Goal: Task Accomplishment & Management: Manage account settings

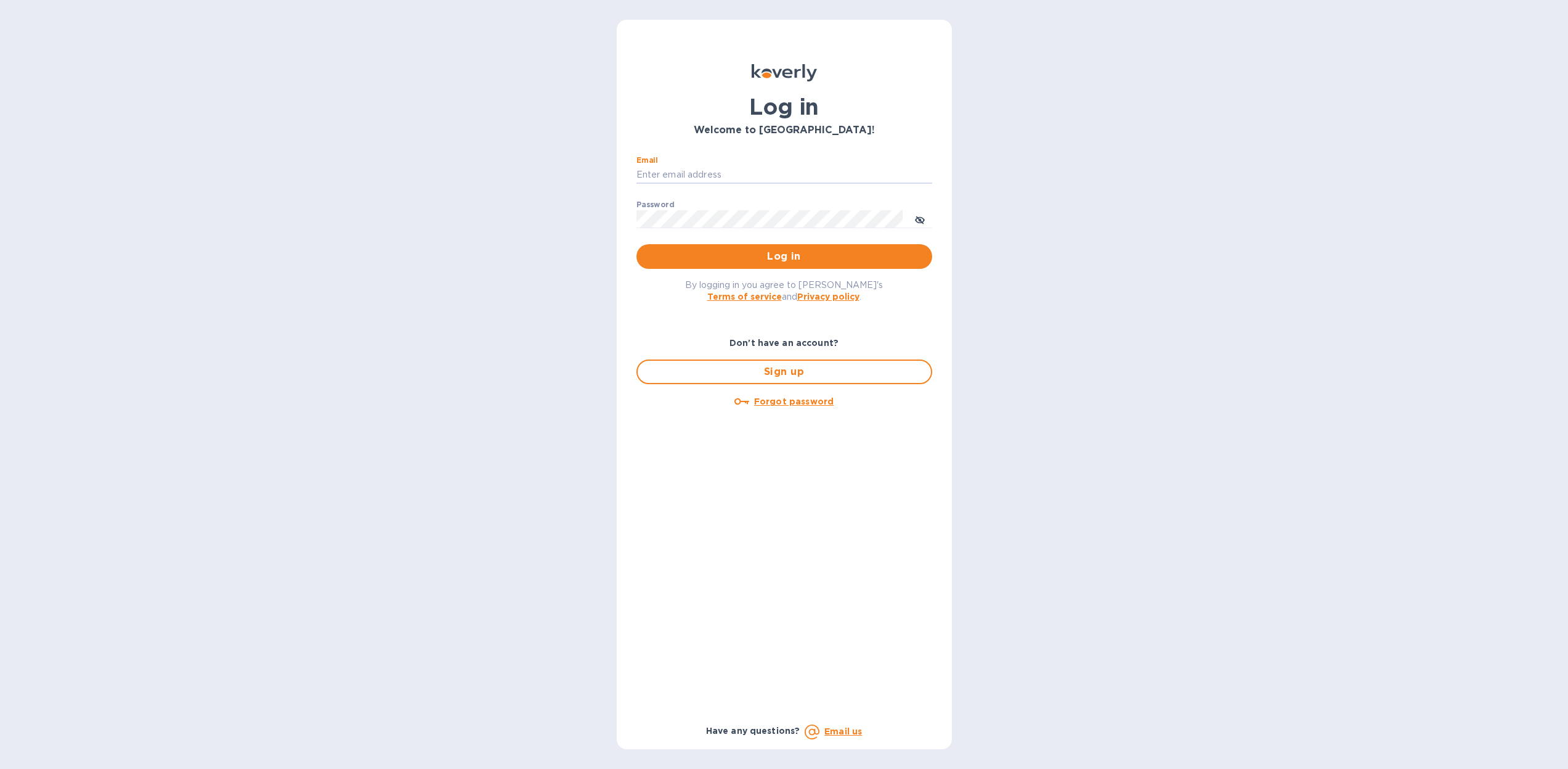
type input "[PERSON_NAME][EMAIL_ADDRESS][DOMAIN_NAME]"
click at [784, 256] on button "Log in" at bounding box center [784, 256] width 295 height 25
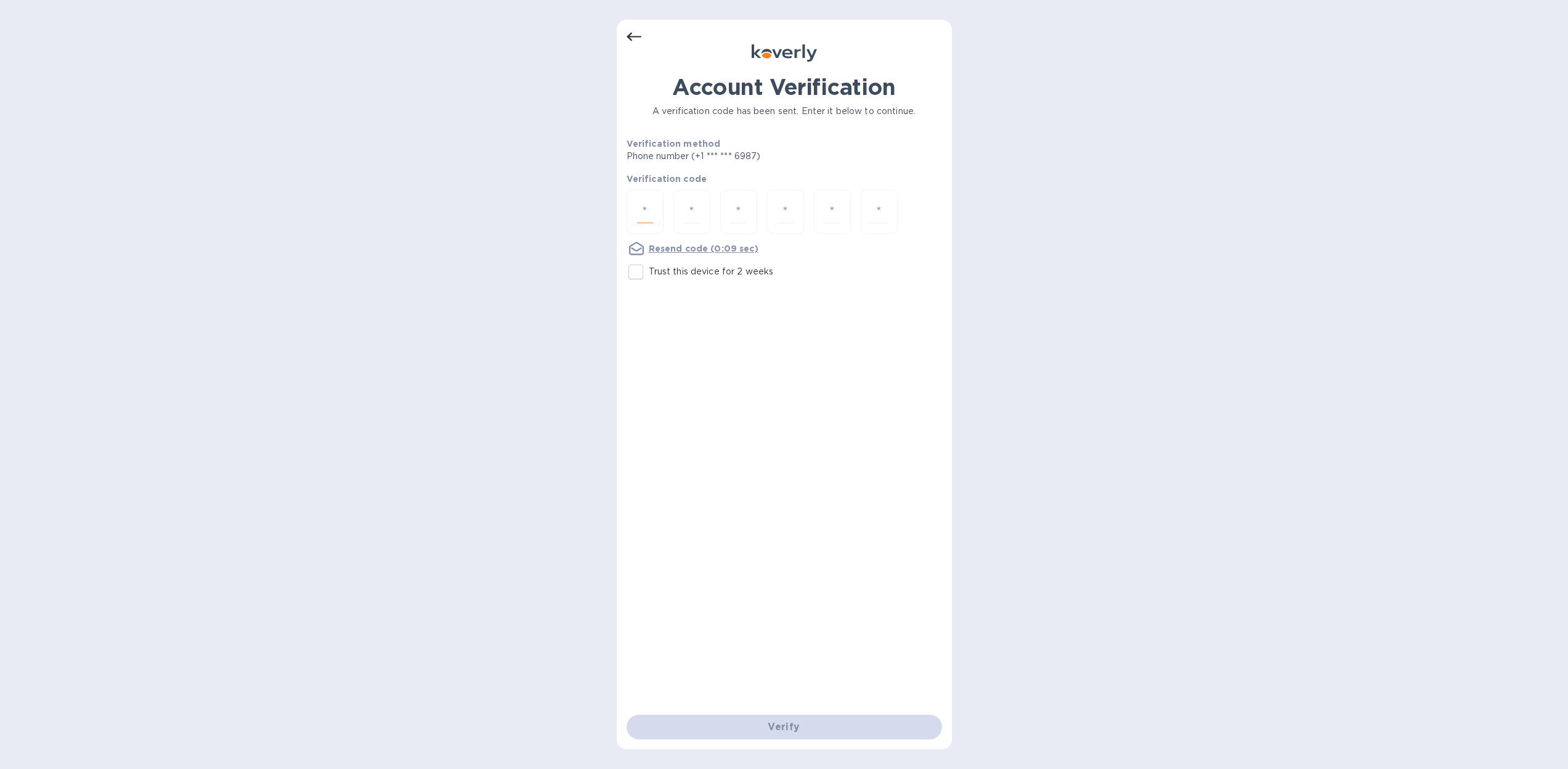
click at [645, 203] on input "number" at bounding box center [645, 212] width 16 height 23
type input "2"
type input "4"
type input "7"
type input "9"
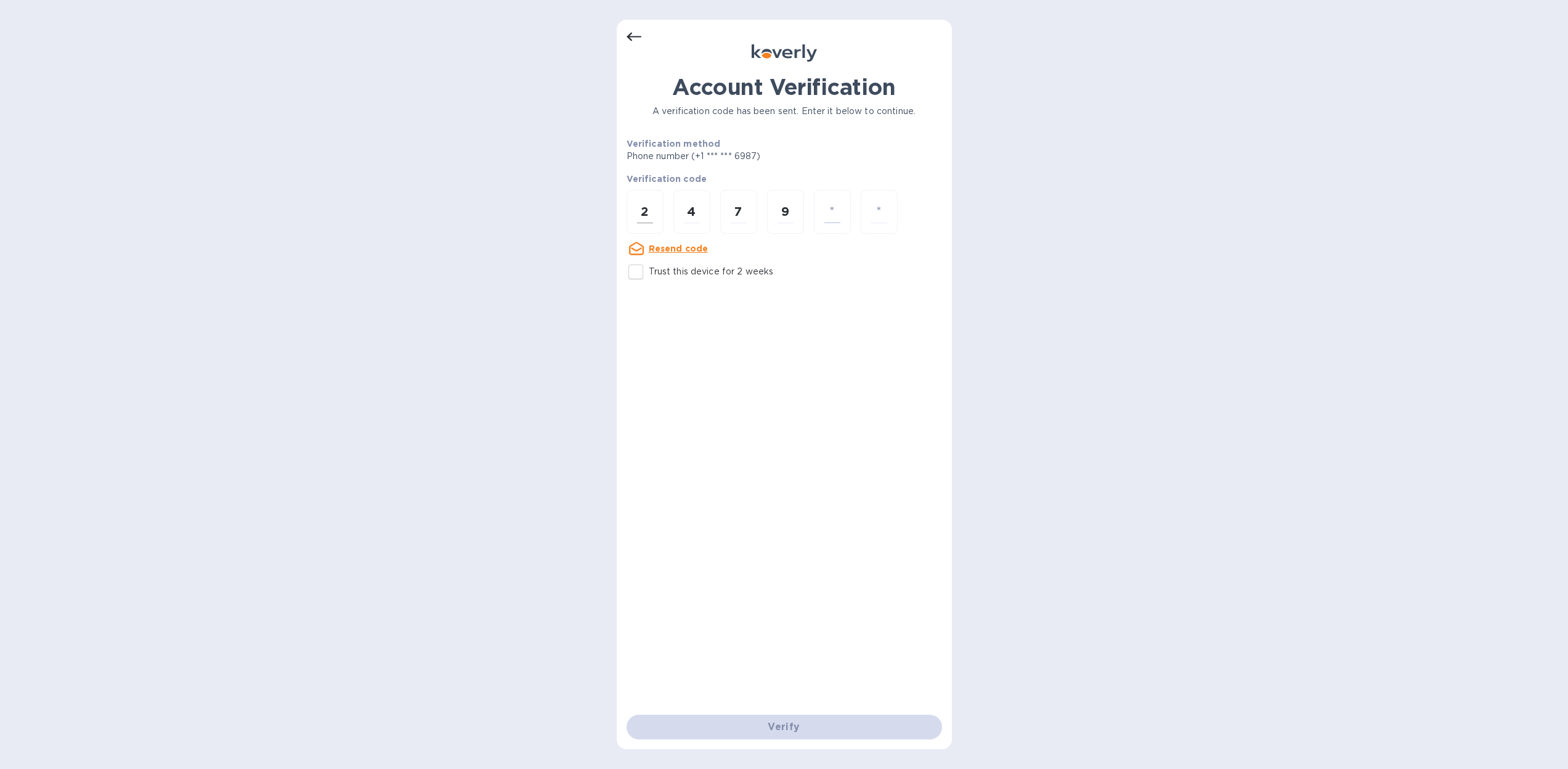
type input "6"
type input "7"
click at [649, 209] on input "number" at bounding box center [645, 212] width 16 height 23
type input "2"
type input "4"
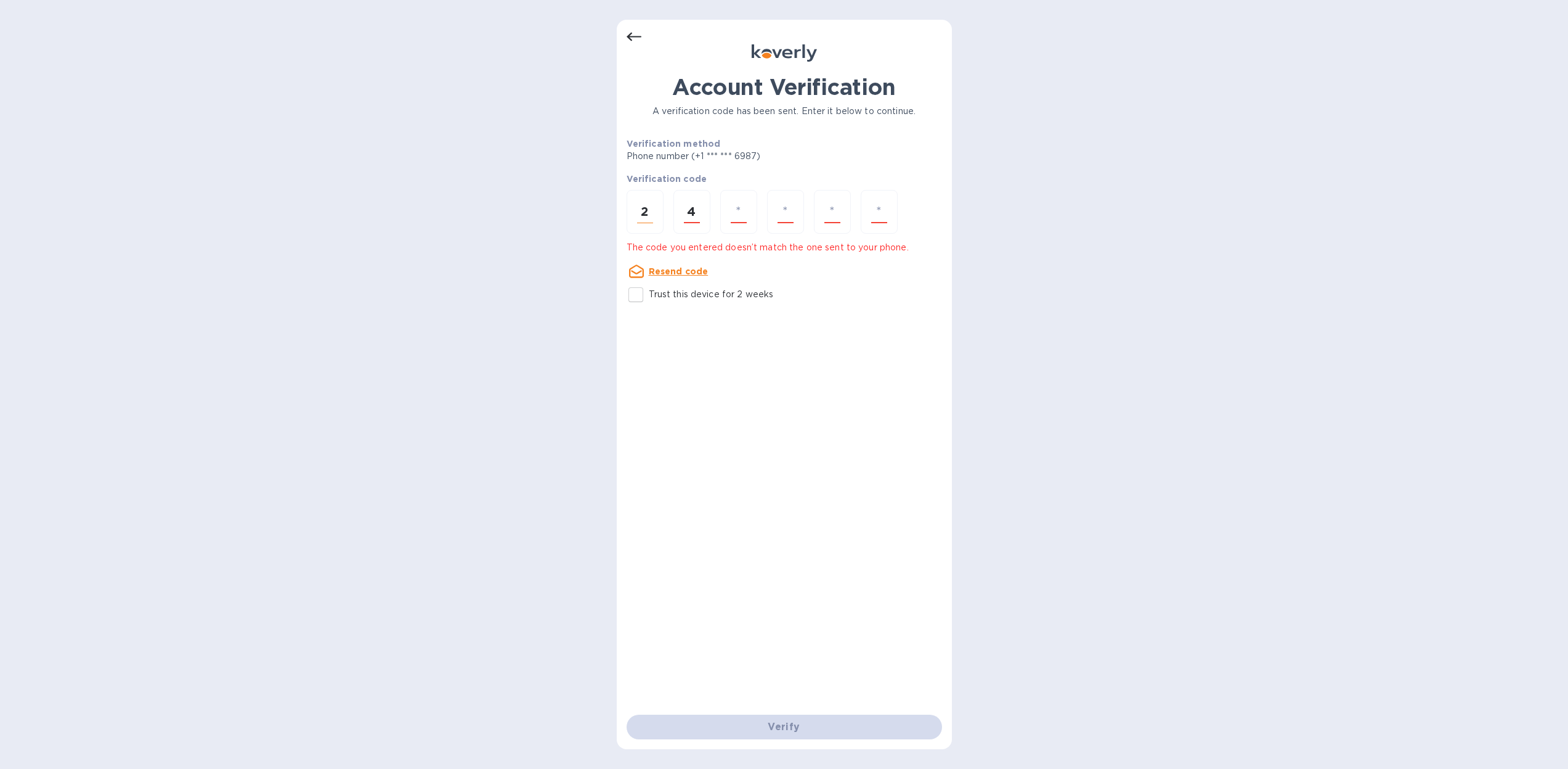
type input "7"
type input "9"
type input "6"
type input "7"
click at [645, 213] on input "number" at bounding box center [645, 212] width 16 height 23
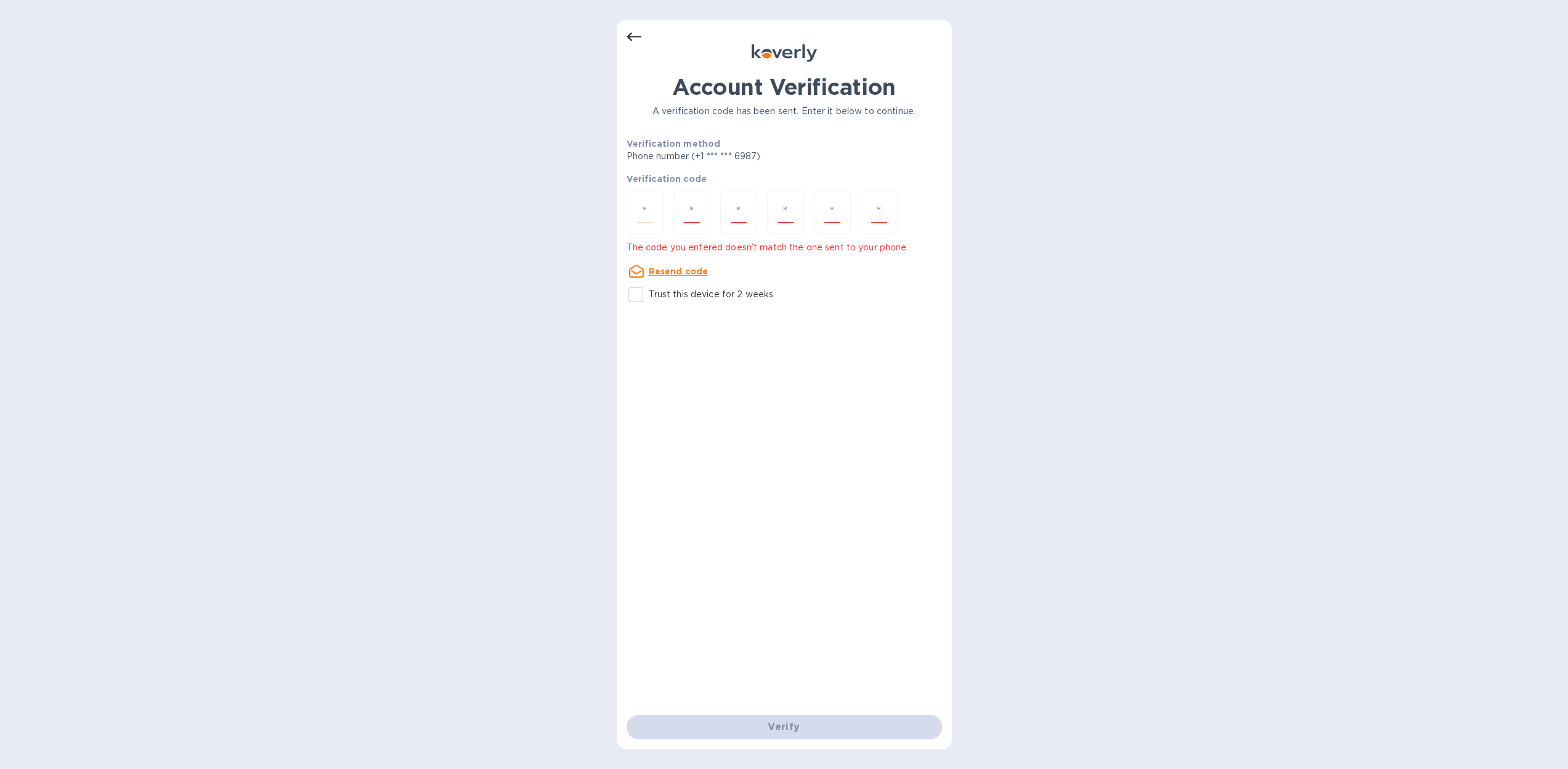
type input "2"
type input "4"
type input "7"
type input "9"
type input "6"
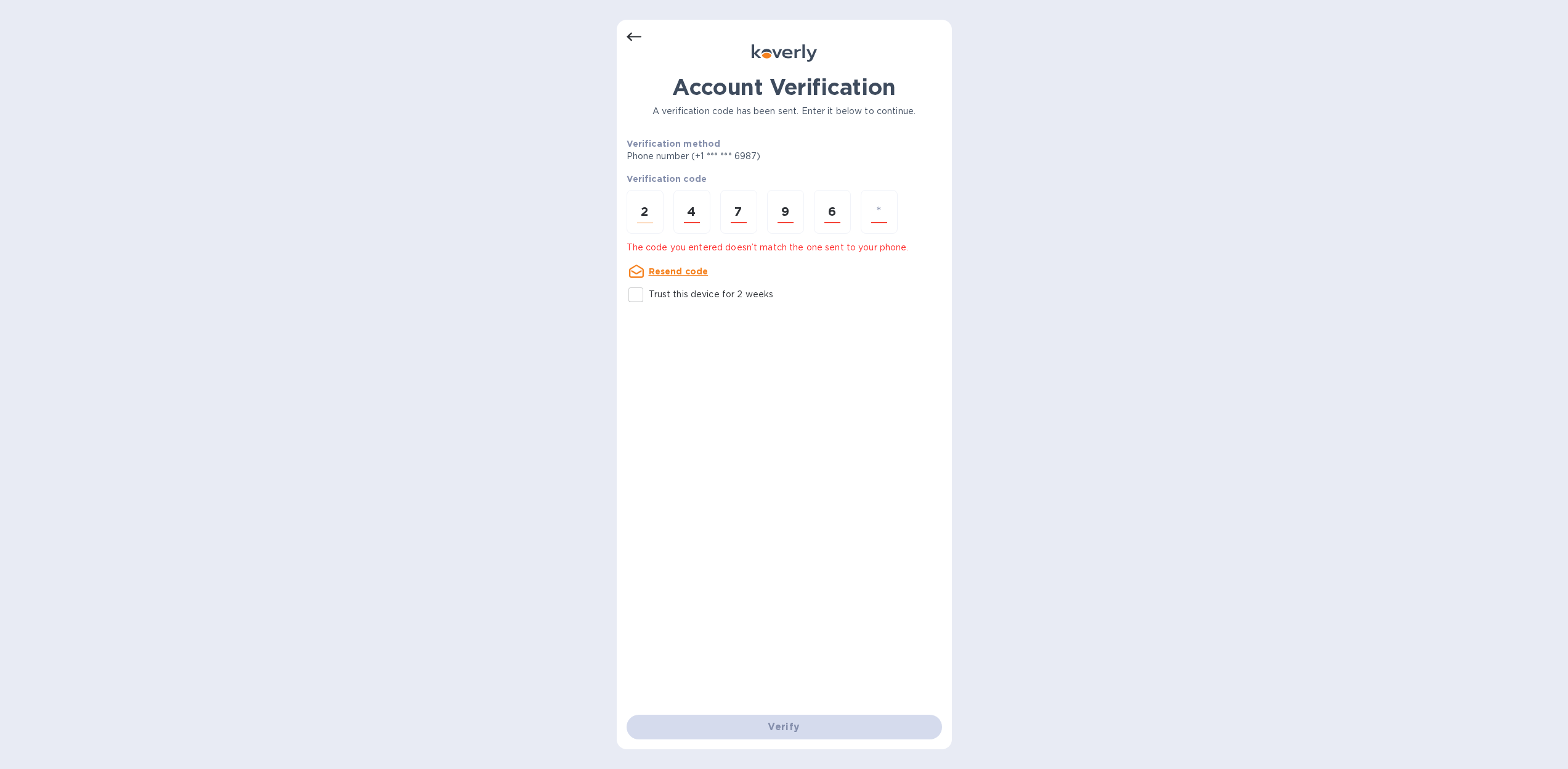
type input "7"
click at [677, 275] on u "Resend code" at bounding box center [679, 271] width 60 height 10
click at [645, 213] on input "number" at bounding box center [645, 212] width 16 height 23
type input "2"
type input "6"
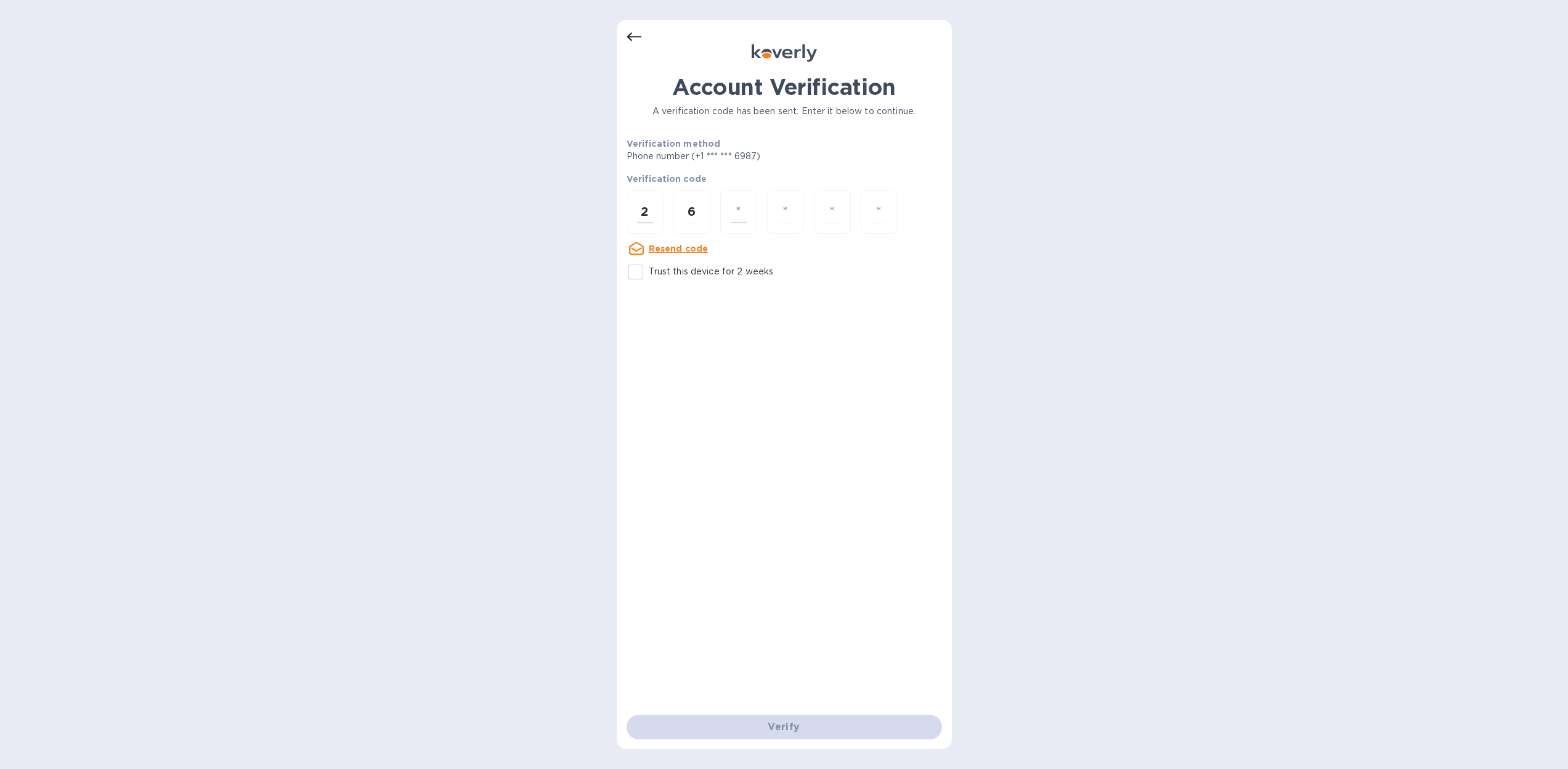
type input "8"
type input "1"
type input "5"
type input "2"
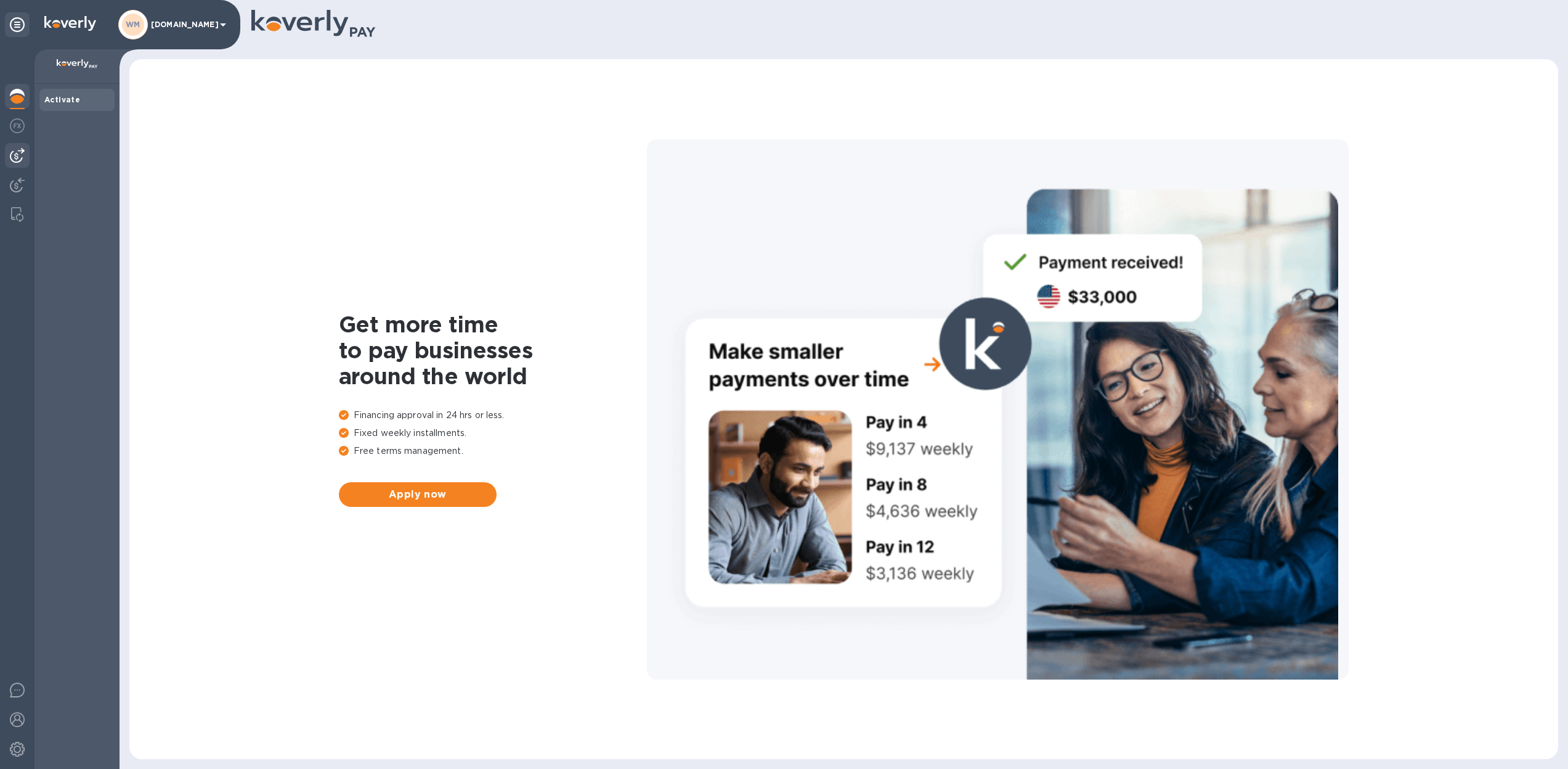
click at [14, 155] on img at bounding box center [17, 155] width 15 height 15
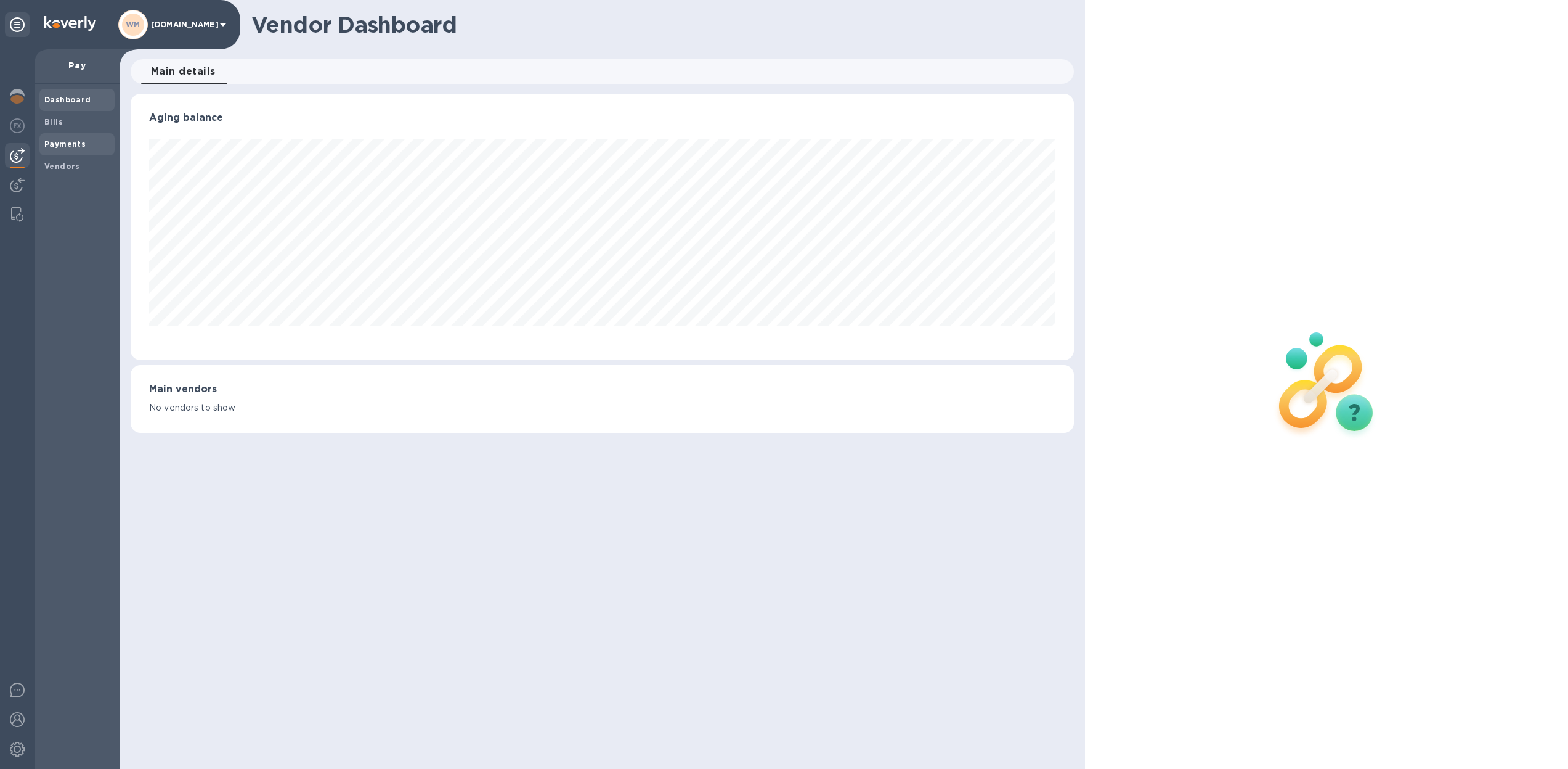
scroll to position [266, 944]
click at [59, 120] on b "Bills" at bounding box center [54, 121] width 18 height 9
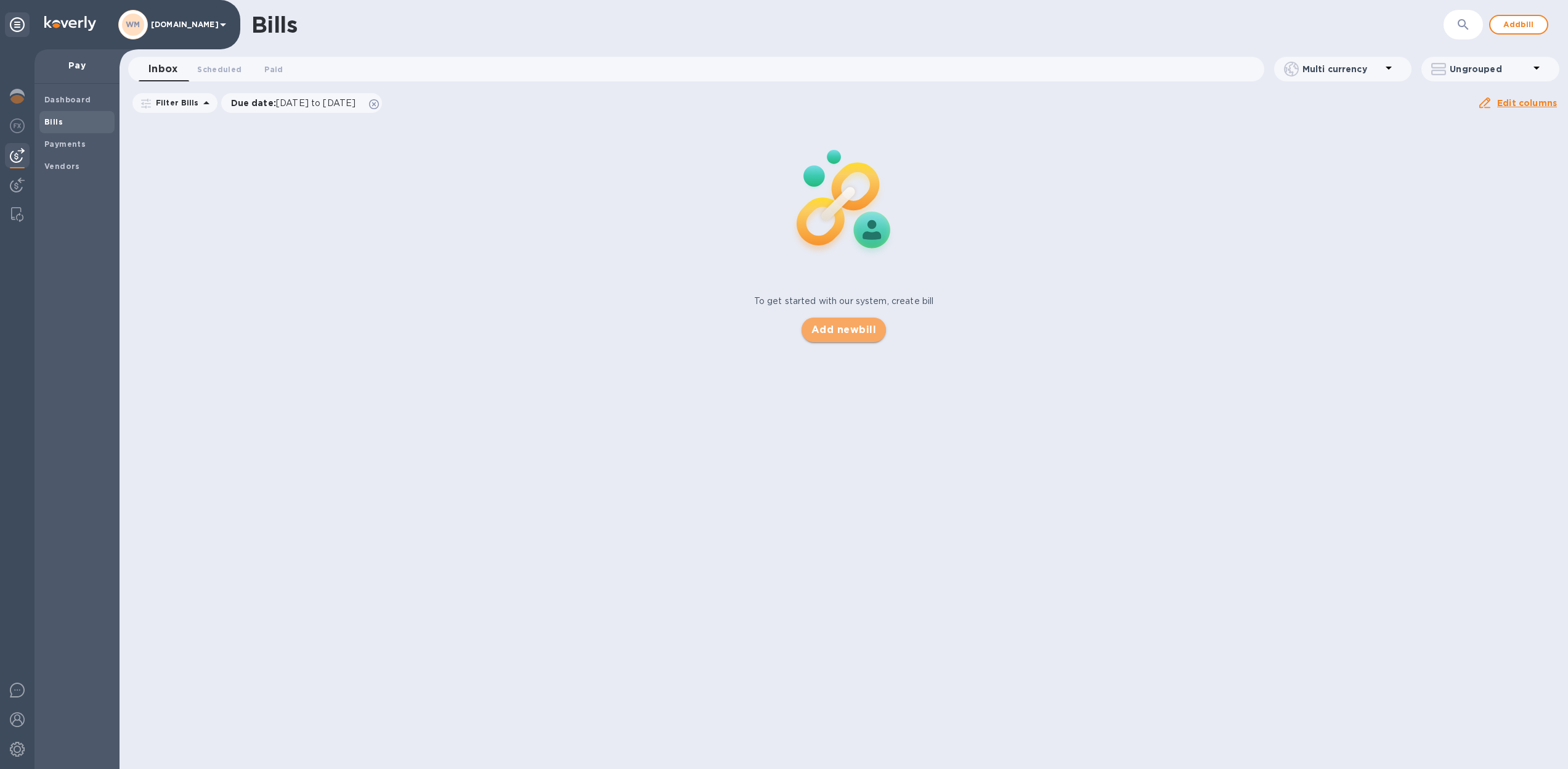
click at [844, 331] on span "Add new bill" at bounding box center [843, 330] width 65 height 15
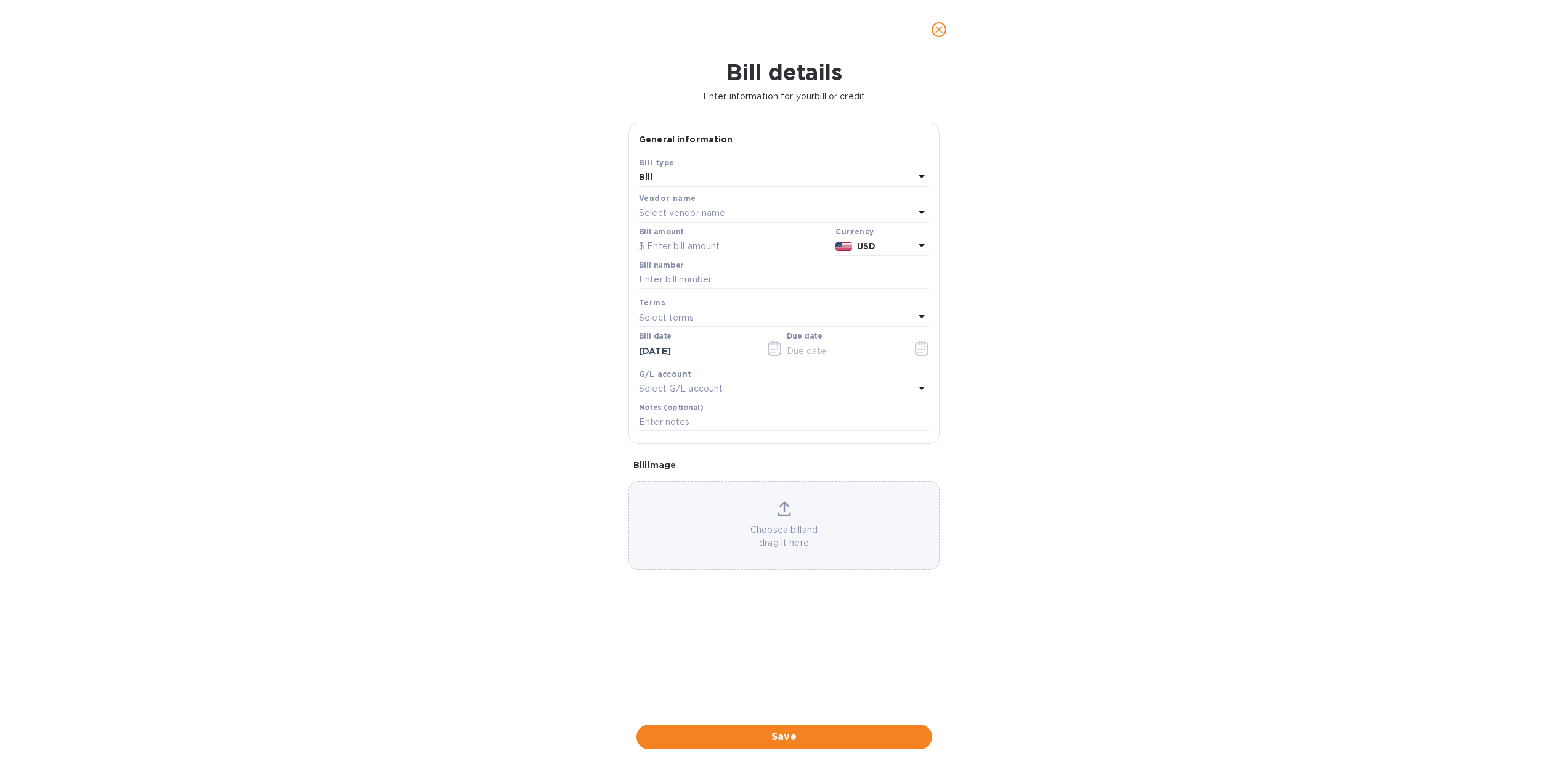
click at [664, 208] on p "Select vendor name" at bounding box center [682, 213] width 87 height 13
click at [717, 247] on input "text" at bounding box center [785, 248] width 218 height 18
type input "Real"
click at [722, 279] on p "Real Companhia Velha" at bounding box center [779, 284] width 261 height 13
click at [674, 241] on input "text" at bounding box center [735, 246] width 191 height 18
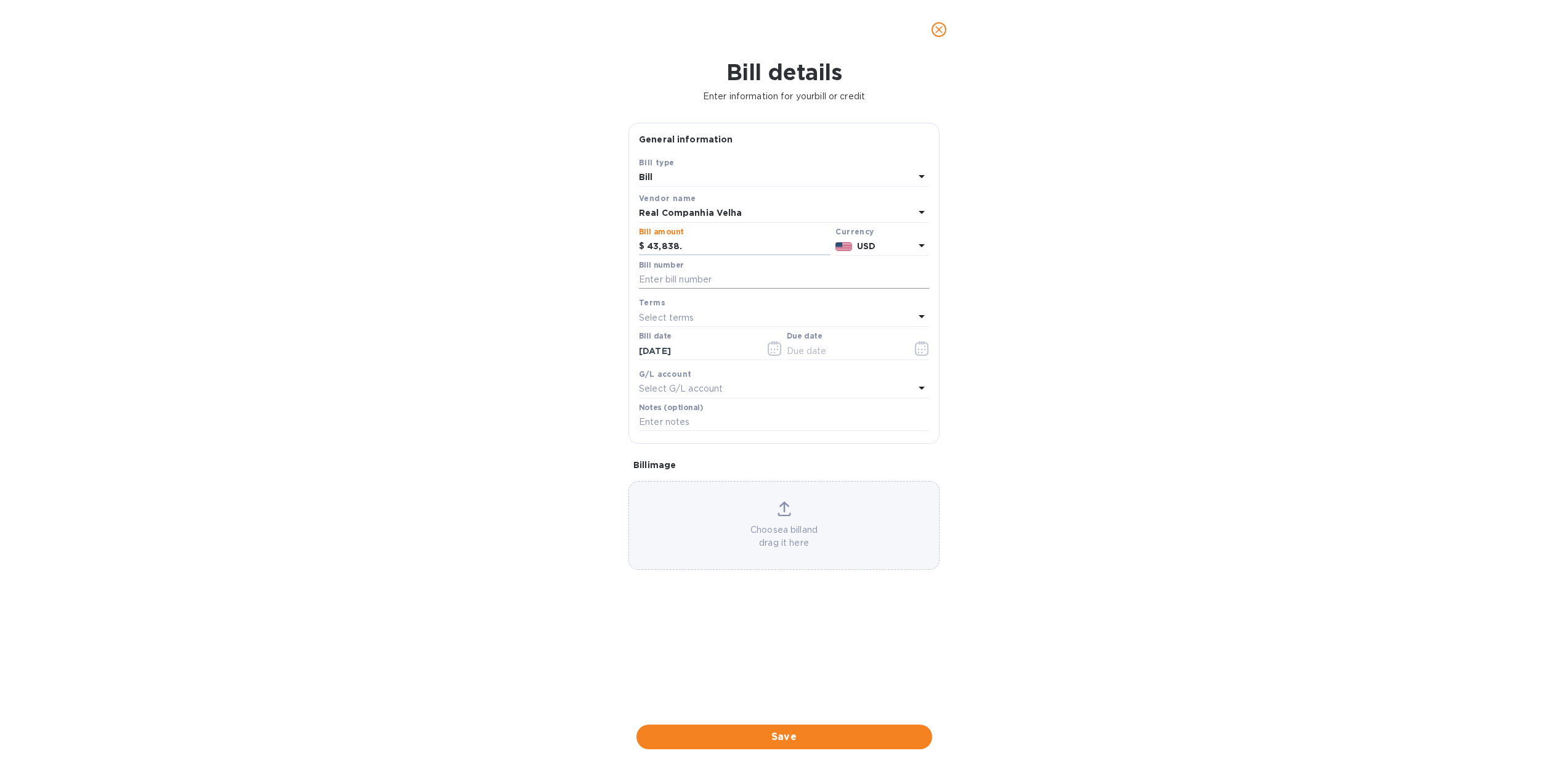
type input "43,838"
click at [655, 278] on input "text" at bounding box center [784, 280] width 290 height 18
type input "WWL PO20252183"
click at [524, 528] on div "Bill details Enter information for your bill or credit General information Save…" at bounding box center [784, 414] width 1568 height 710
click at [779, 730] on span "Save" at bounding box center [784, 737] width 276 height 15
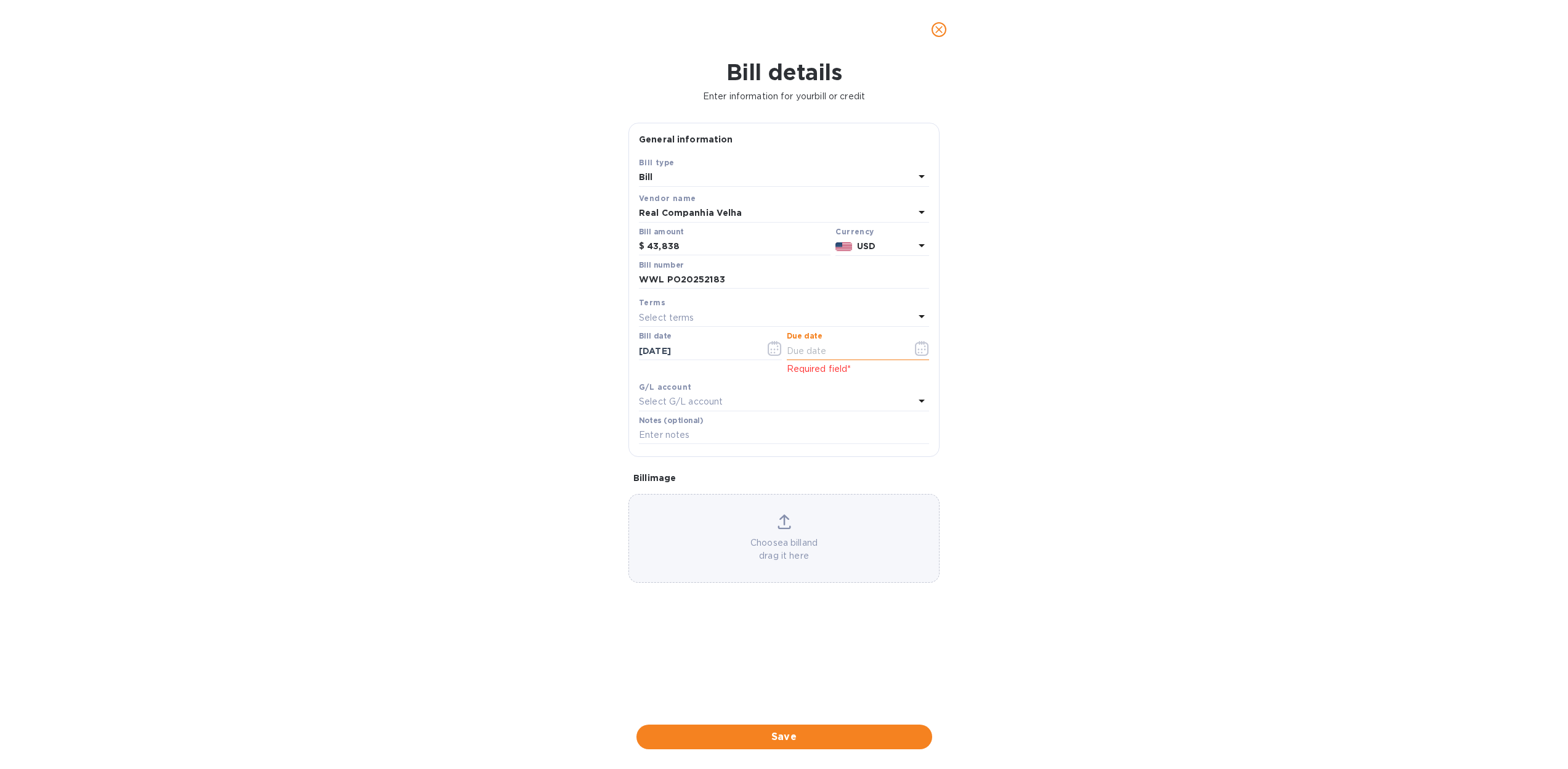
drag, startPoint x: 826, startPoint y: 354, endPoint x: 868, endPoint y: 353, distance: 42.0
click at [826, 354] on input "text" at bounding box center [845, 351] width 117 height 18
click at [927, 348] on icon "button" at bounding box center [922, 348] width 14 height 15
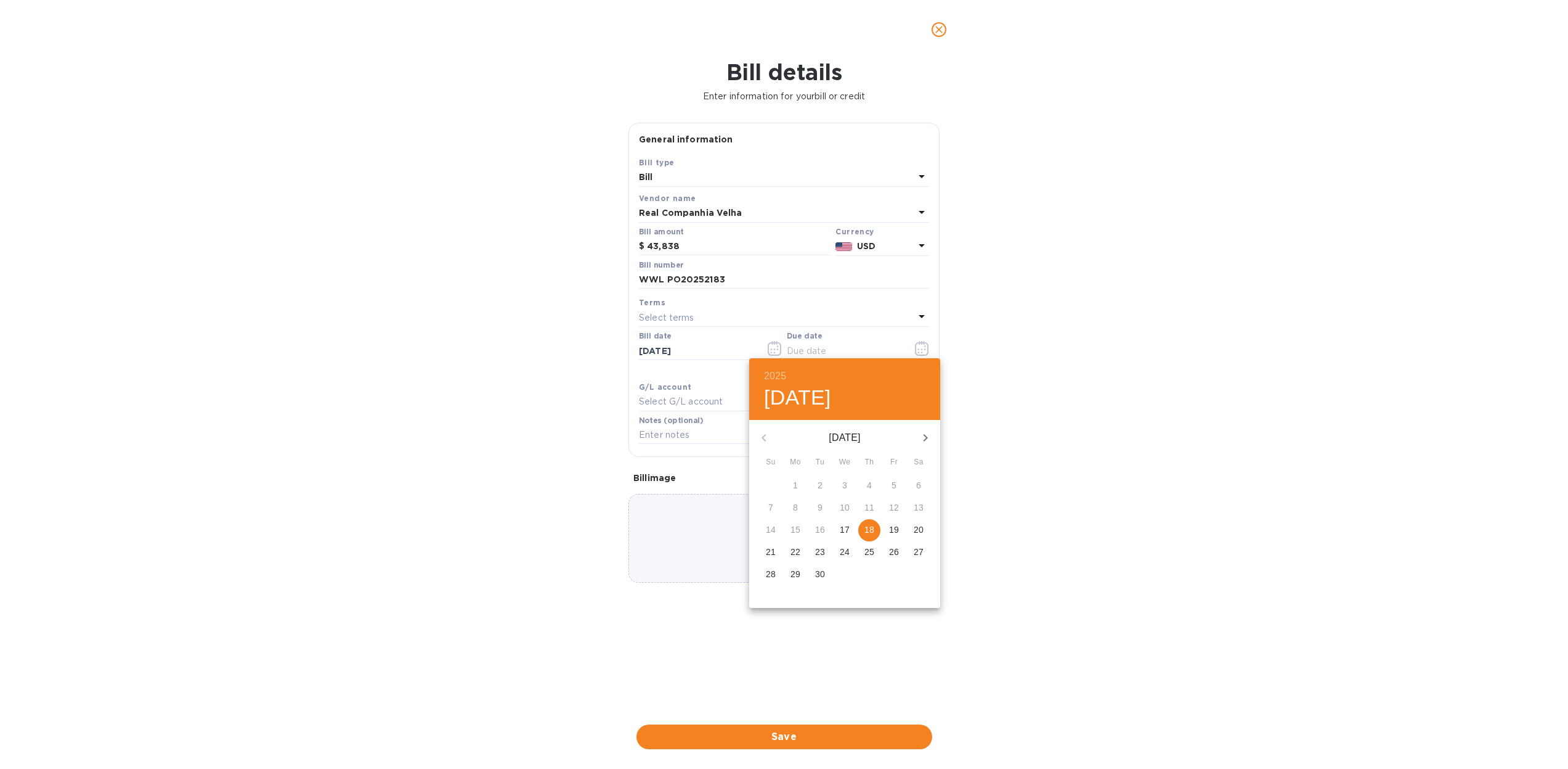
click at [870, 532] on p "18" at bounding box center [869, 530] width 10 height 13
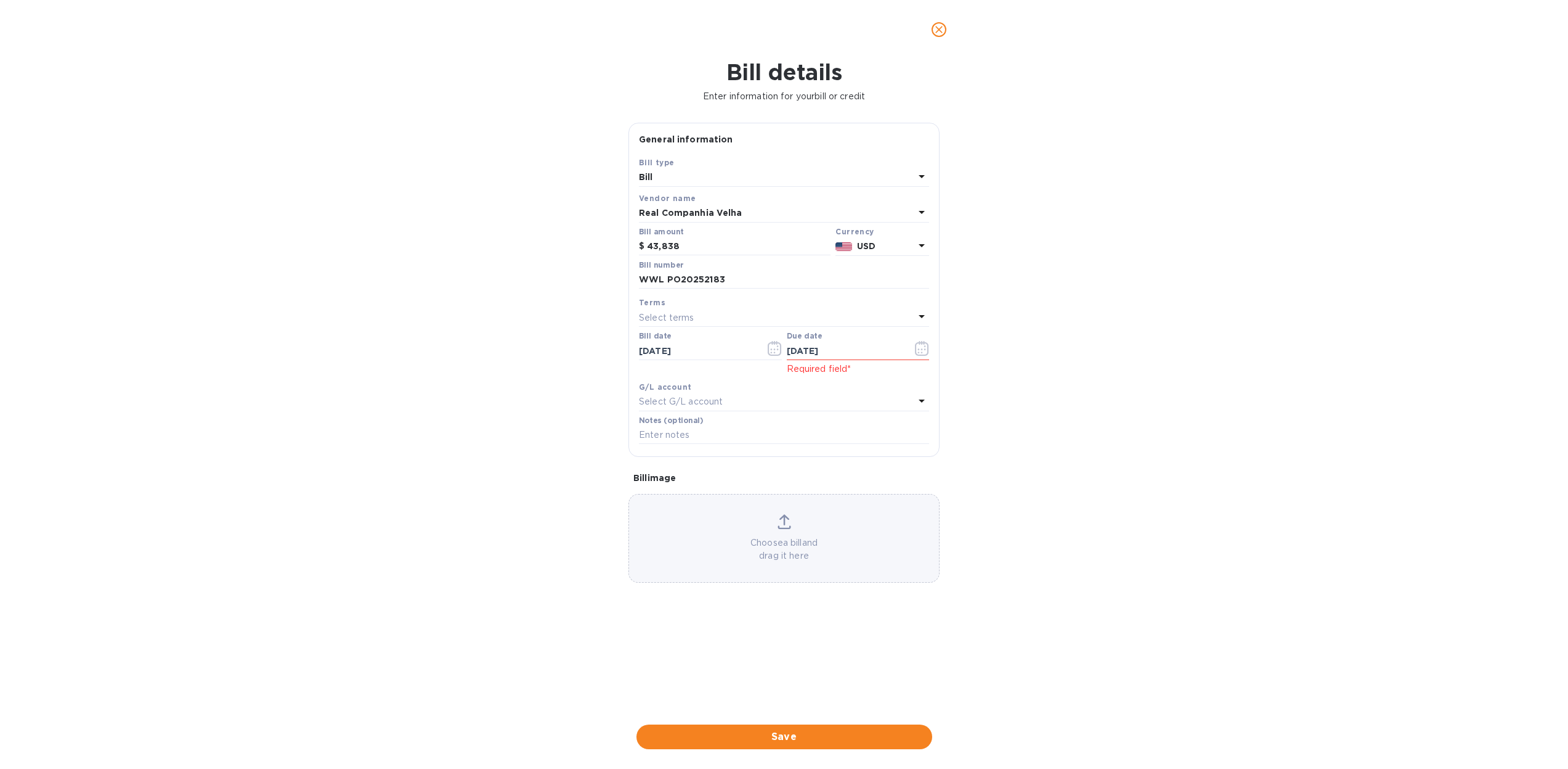
type input "09/18/2025"
click at [494, 432] on div "Bill details Enter information for your bill or credit General information Save…" at bounding box center [784, 414] width 1568 height 710
click at [692, 253] on input "43,838" at bounding box center [738, 246] width 183 height 18
type input "43,838.57"
click at [485, 356] on div "Bill details Enter information for your bill or credit General information Save…" at bounding box center [784, 414] width 1568 height 710
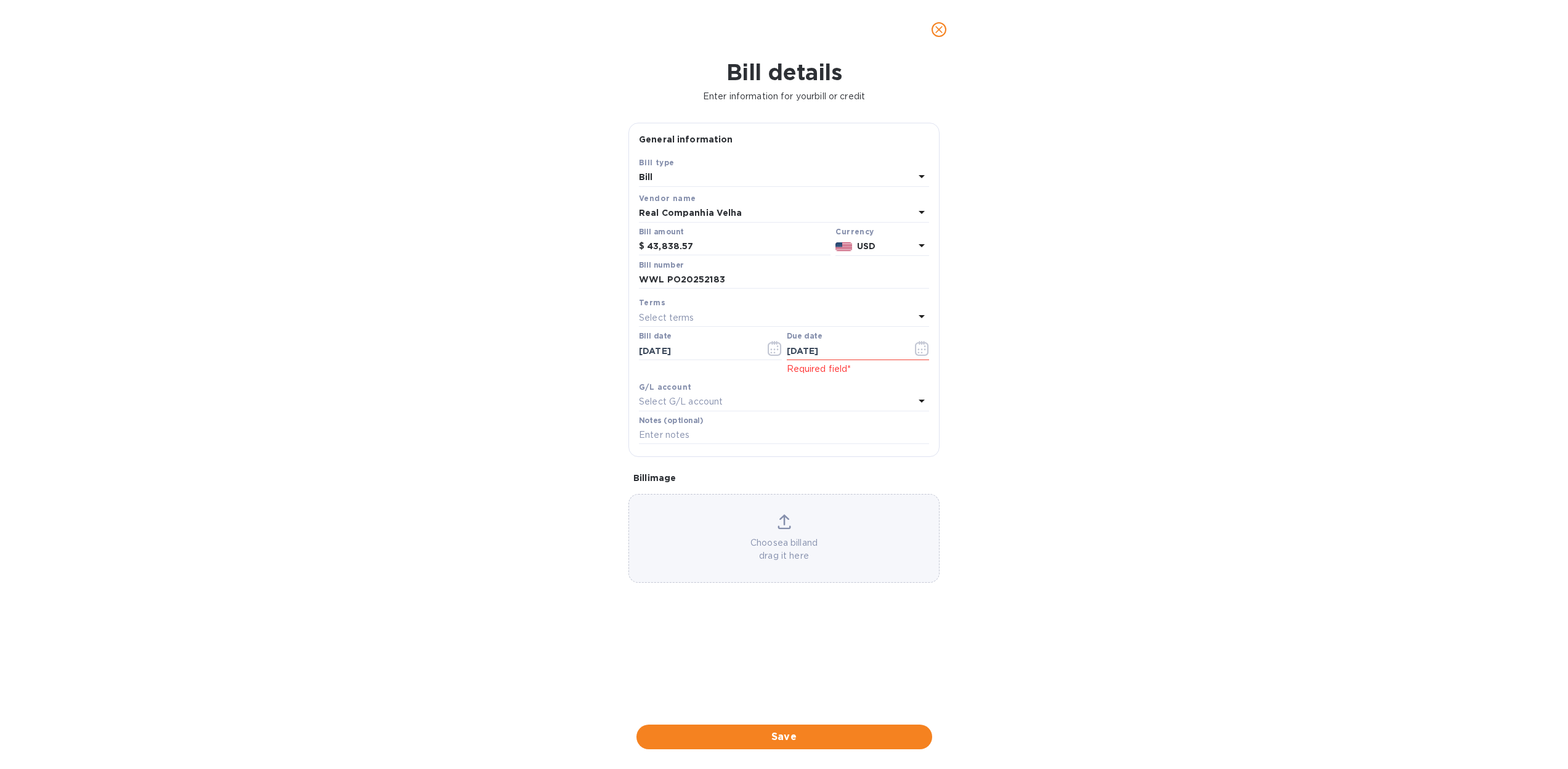
click at [781, 730] on span "Save" at bounding box center [784, 737] width 276 height 15
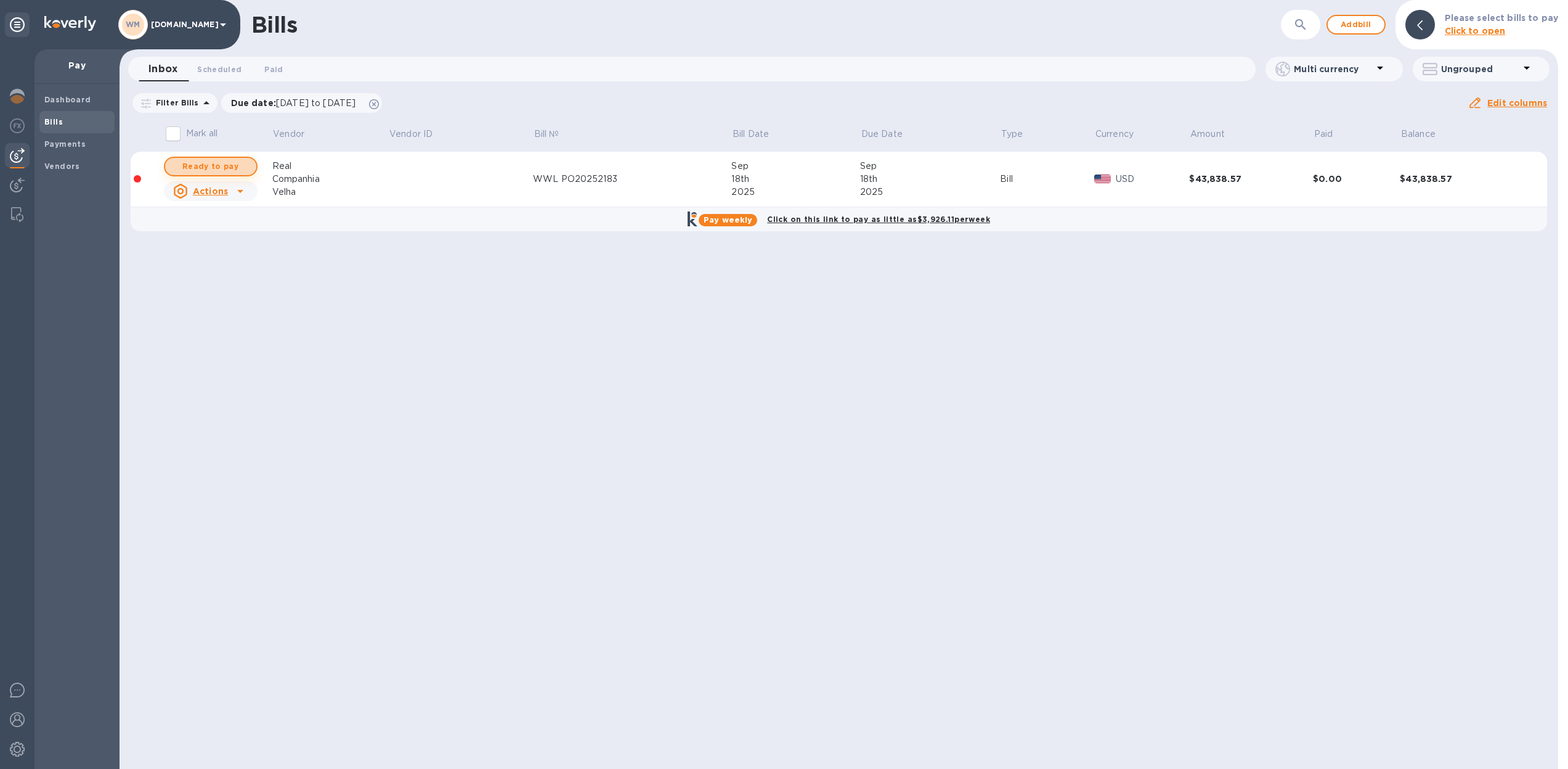
click at [204, 169] on span "Ready to pay" at bounding box center [211, 166] width 71 height 15
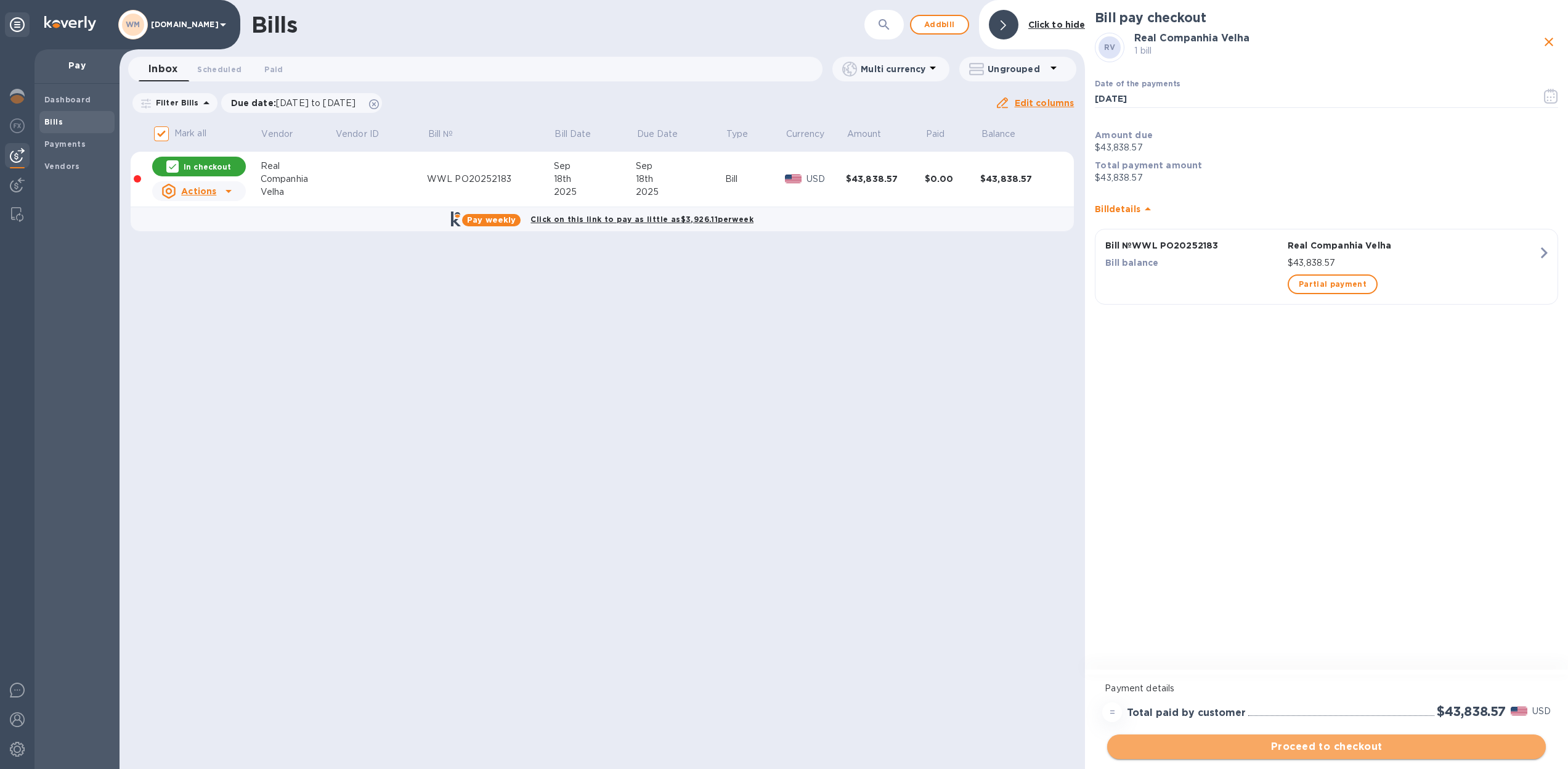
click at [1307, 748] on span "Proceed to checkout" at bounding box center [1327, 747] width 419 height 15
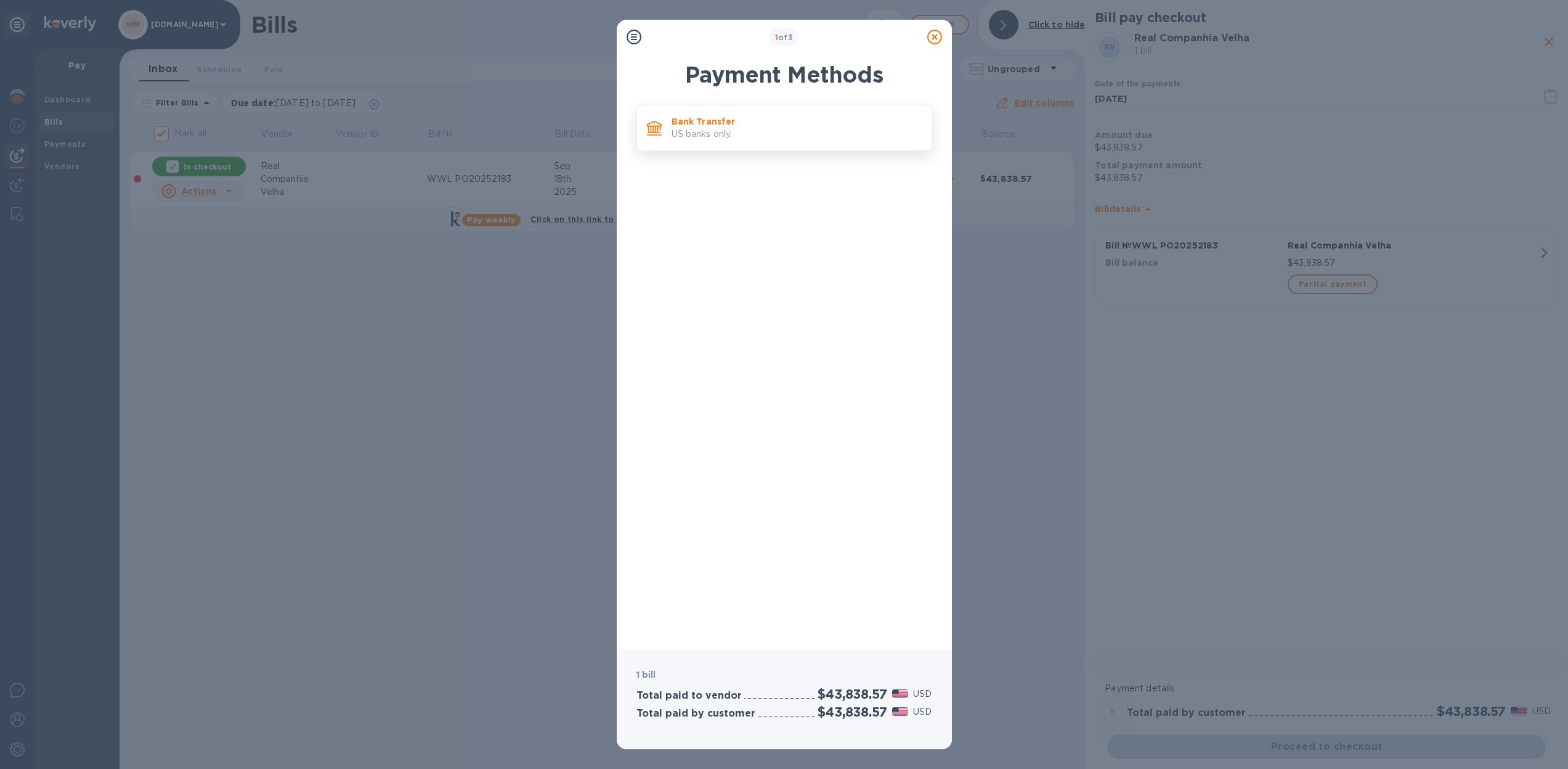
click at [743, 130] on p "US banks only." at bounding box center [797, 134] width 250 height 13
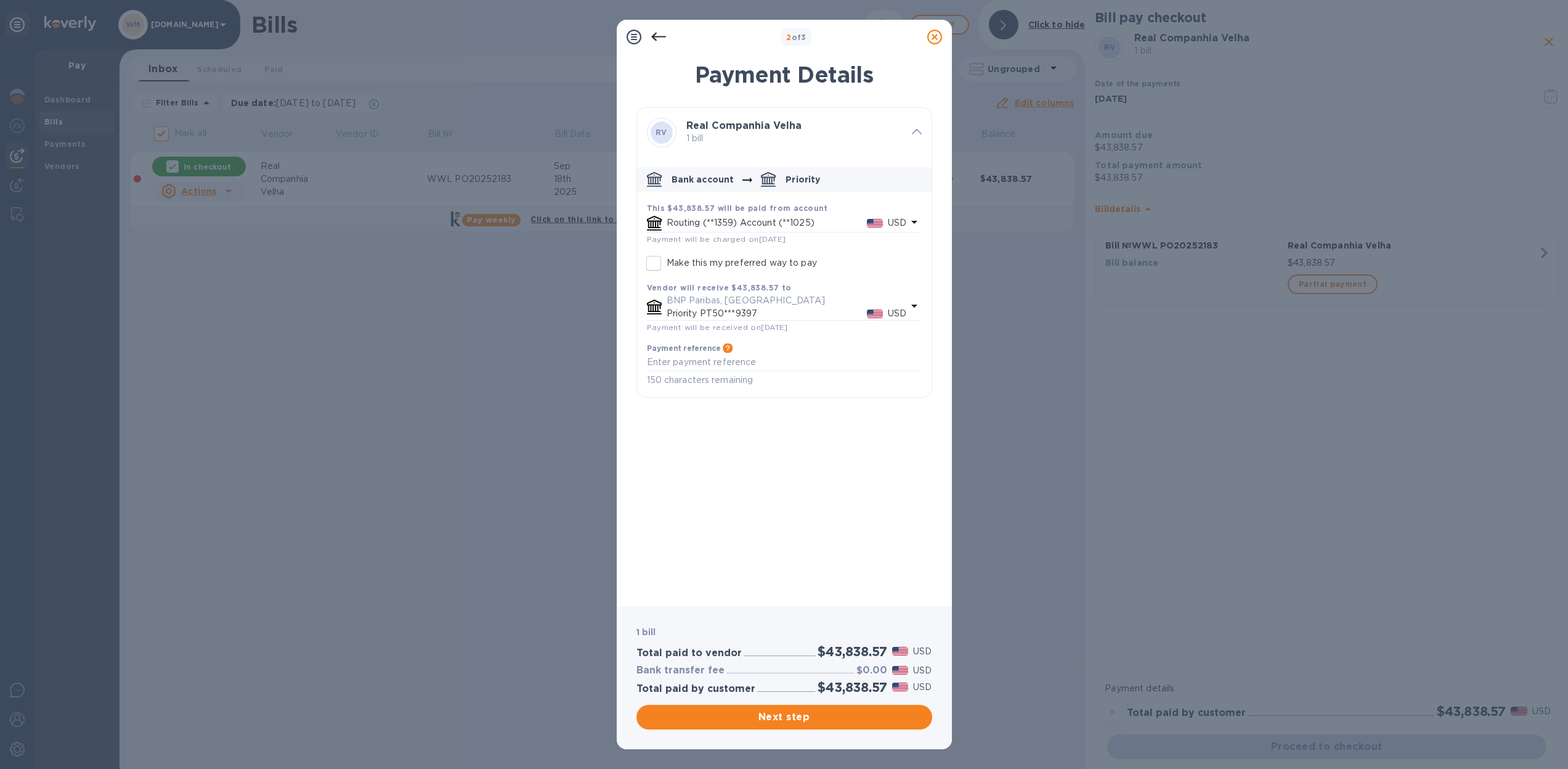
click at [751, 235] on span "Payment will be charged on Sep 19, 2025" at bounding box center [717, 239] width 139 height 9
click at [776, 220] on p "Routing (**1359) Account (**1025)" at bounding box center [767, 223] width 201 height 13
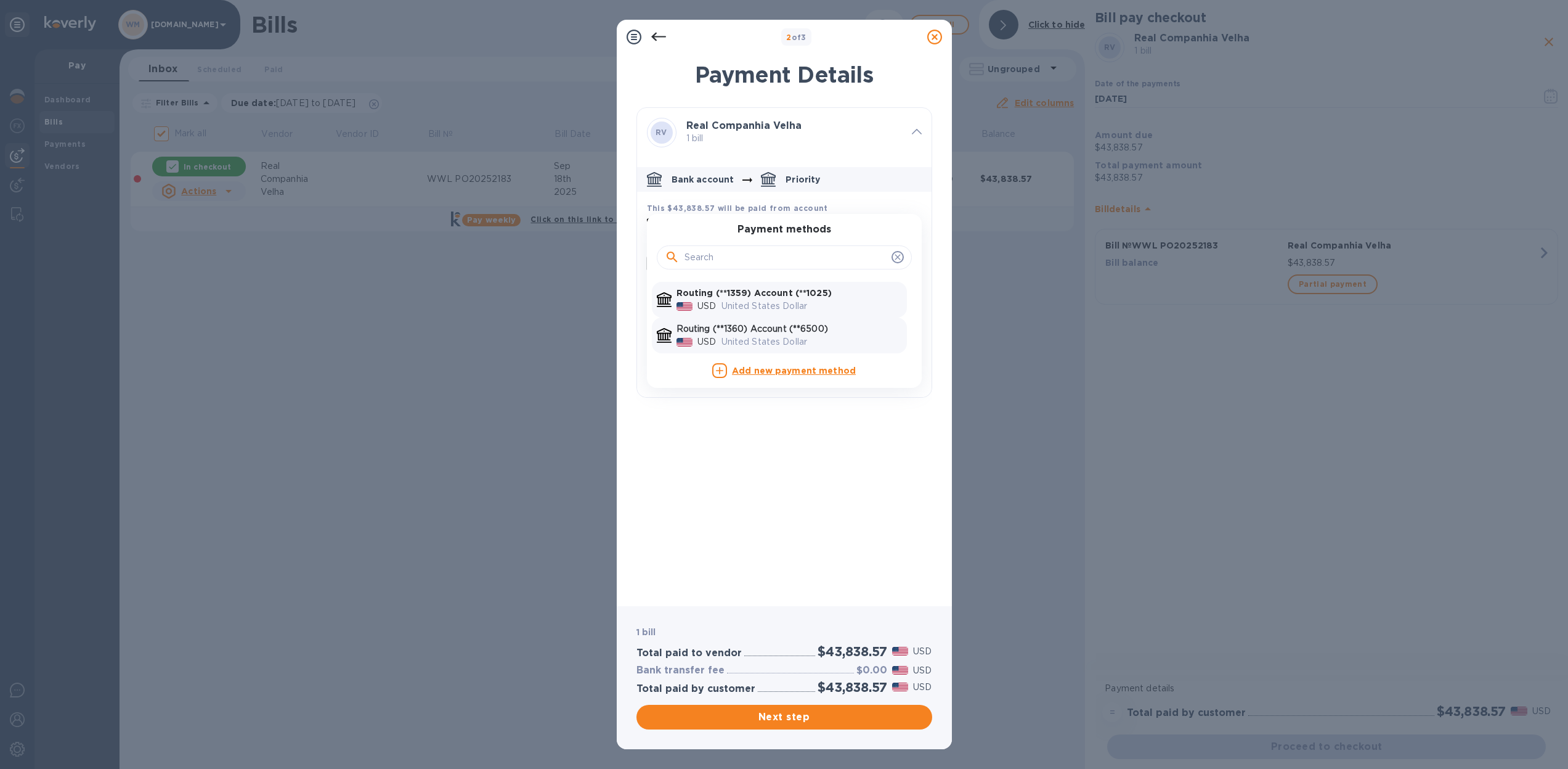
click at [773, 338] on p "United States Dollar" at bounding box center [812, 342] width 181 height 13
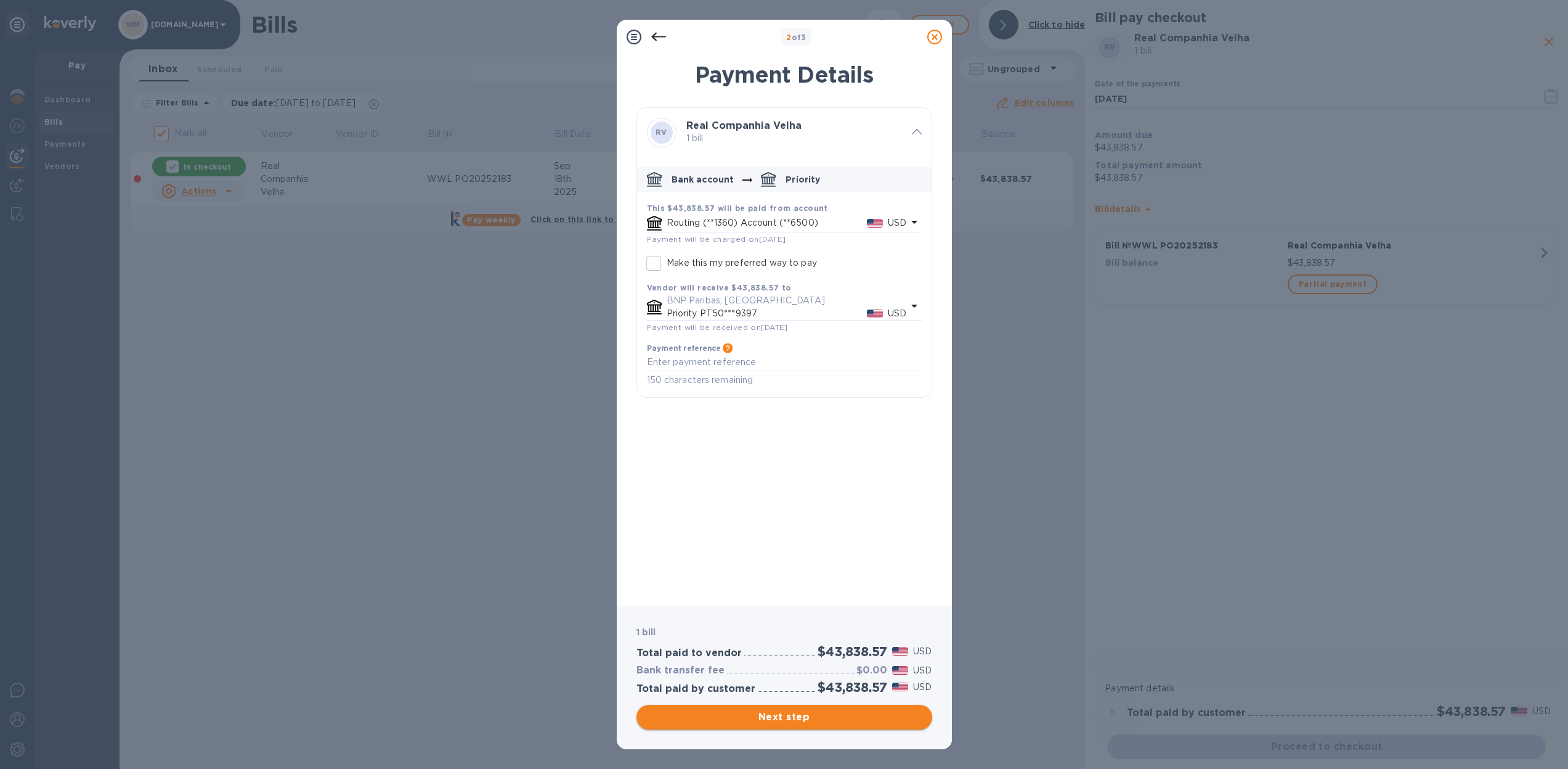
click at [781, 720] on span "Next step" at bounding box center [784, 717] width 276 height 15
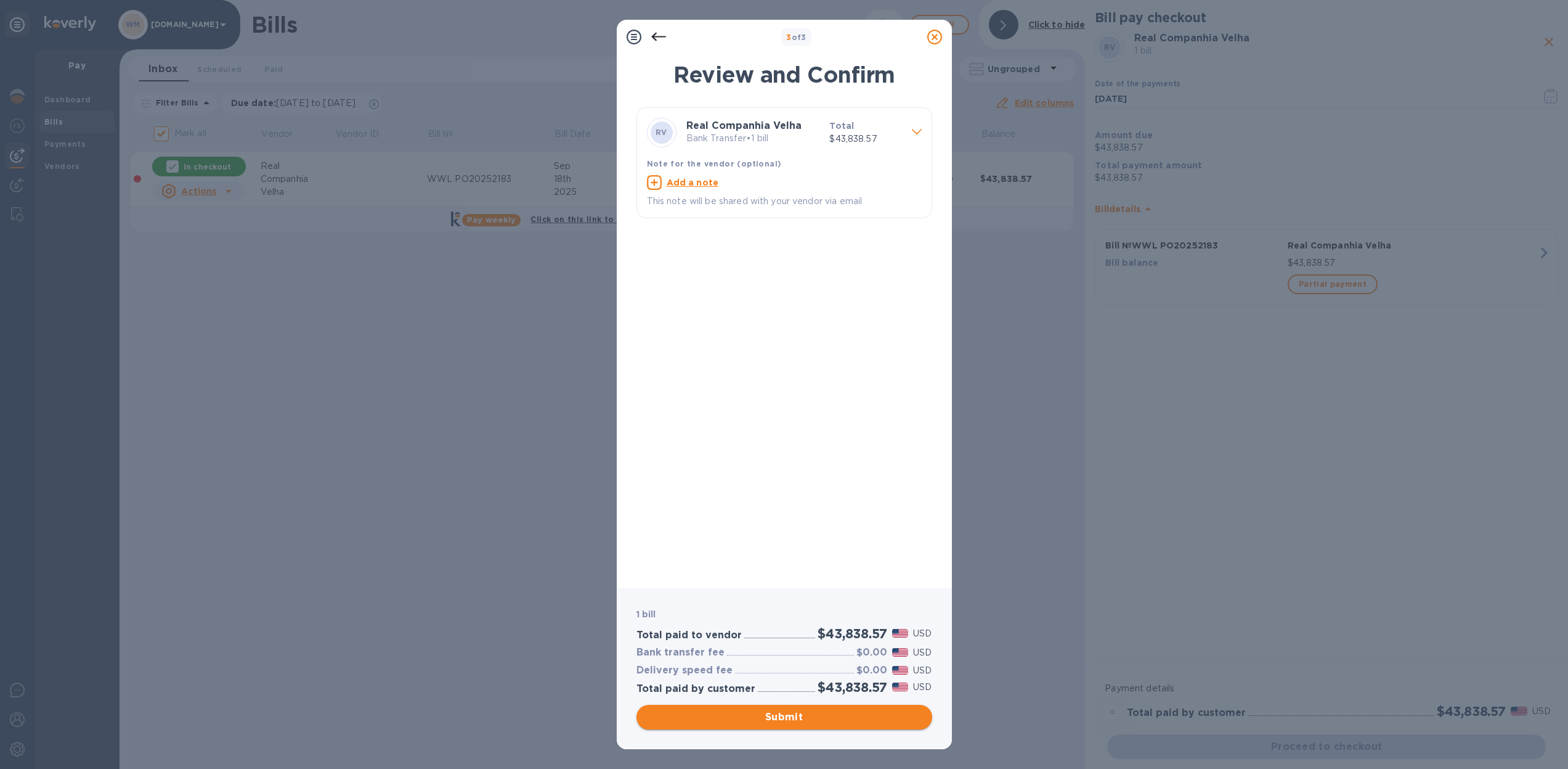
click at [786, 721] on span "Submit" at bounding box center [784, 717] width 276 height 15
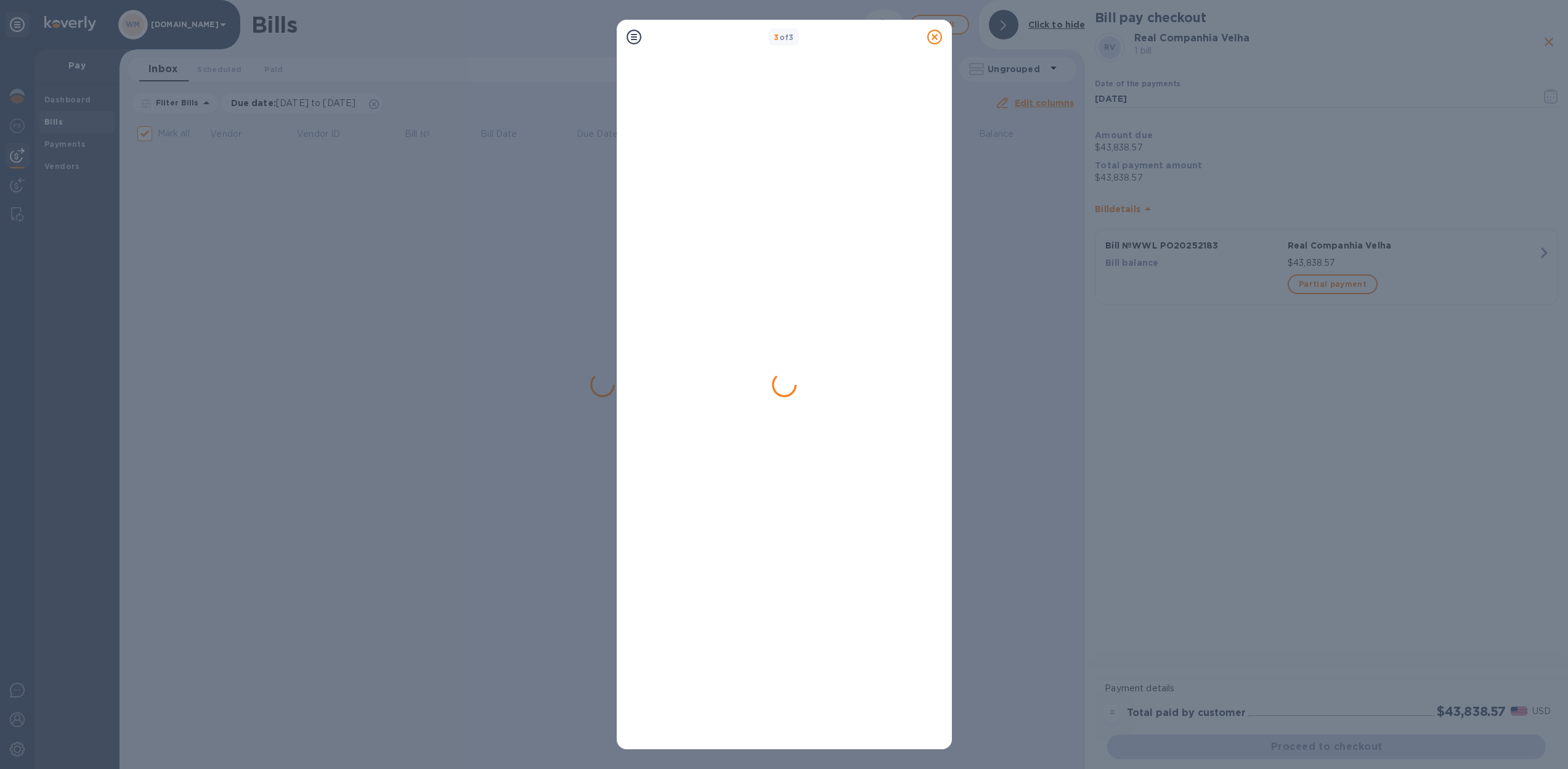
checkbox input "false"
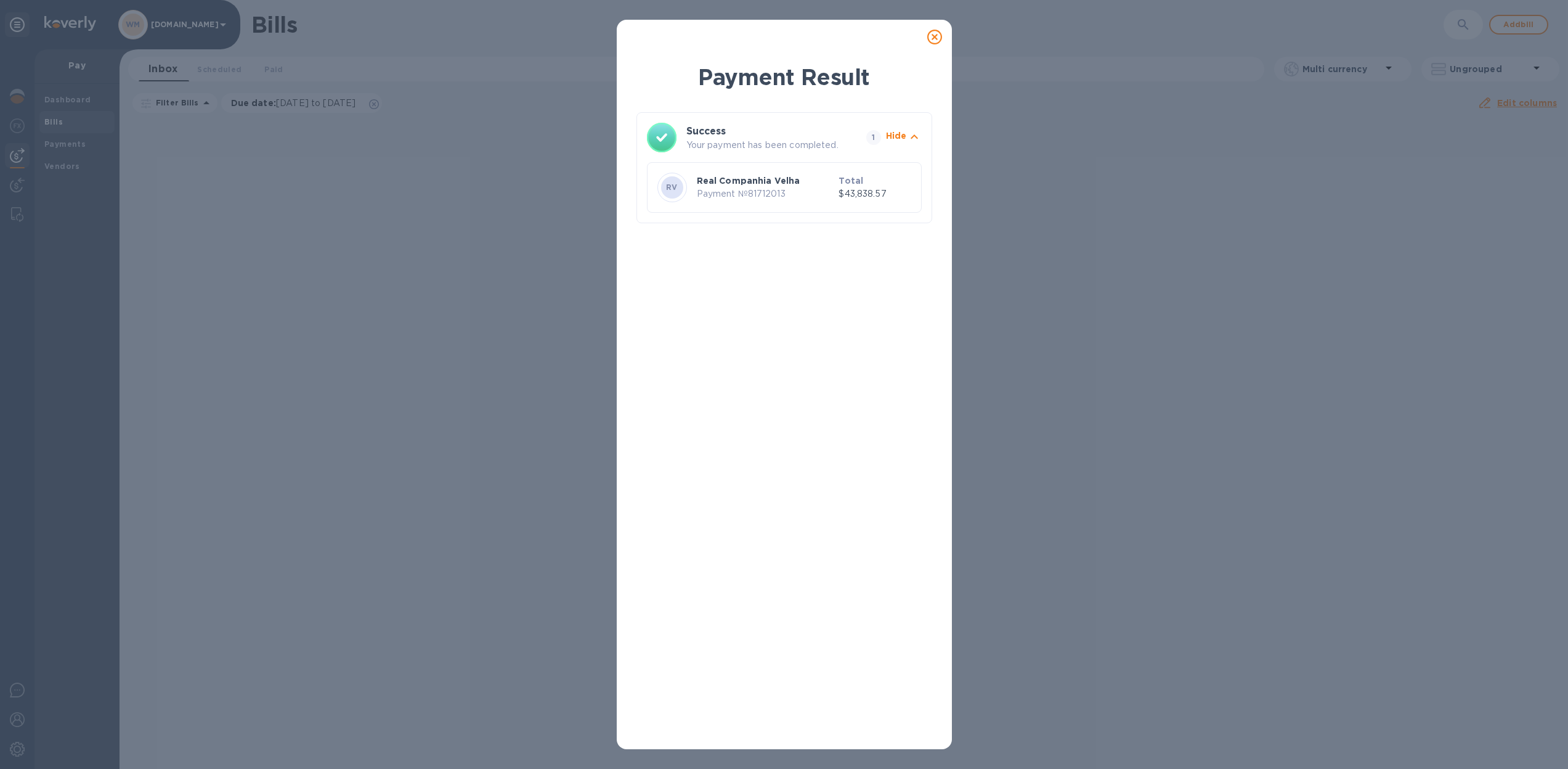
click at [934, 39] on icon at bounding box center [934, 36] width 15 height 15
